Goal: Information Seeking & Learning: Learn about a topic

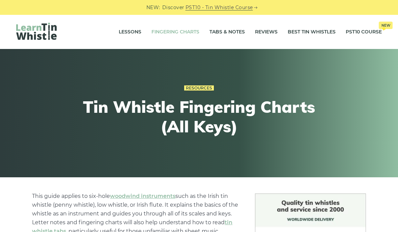
click at [237, 34] on link "Tabs & Notes" at bounding box center [227, 32] width 35 height 17
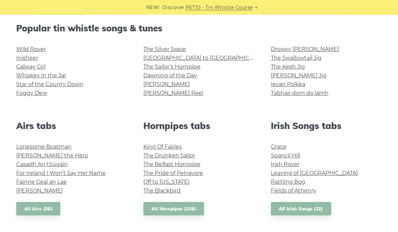
scroll to position [171, 0]
click at [61, 147] on link "Lonesome Boatman" at bounding box center [43, 147] width 55 height 6
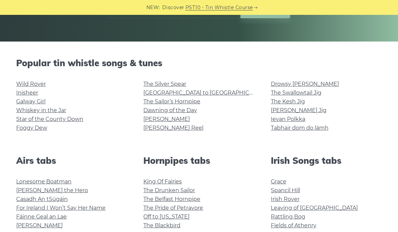
scroll to position [135, 0]
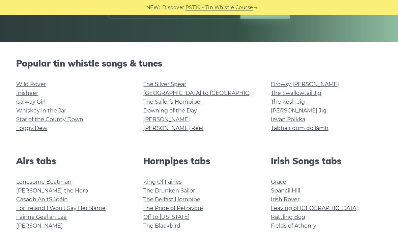
click at [307, 85] on link "Drowsy [PERSON_NAME]" at bounding box center [305, 84] width 68 height 6
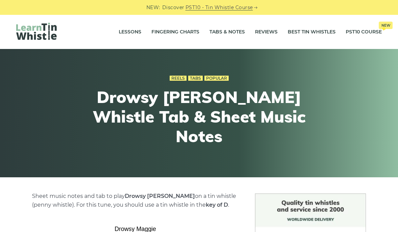
click at [123, 34] on link "Lessons" at bounding box center [130, 32] width 23 height 17
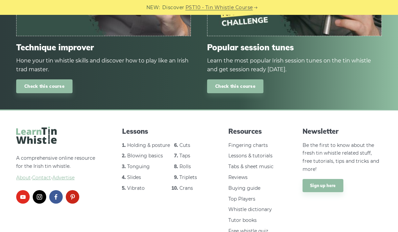
scroll to position [951, 0]
click at [56, 194] on link "facebook" at bounding box center [56, 197] width 14 height 14
